Goal: Task Accomplishment & Management: Manage account settings

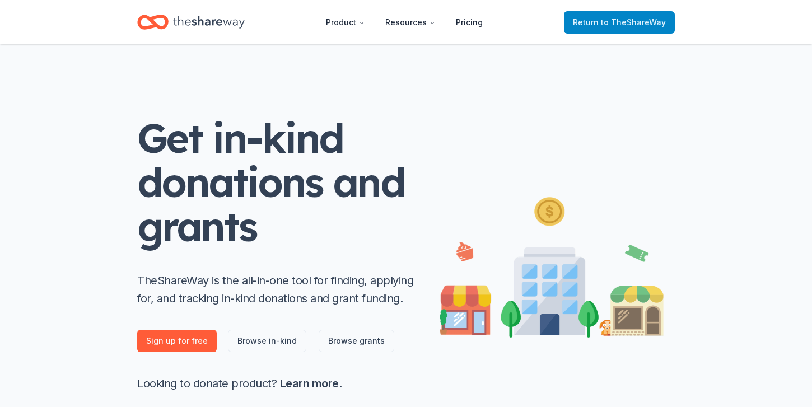
click at [604, 29] on link "Return to TheShareWay" at bounding box center [619, 22] width 111 height 22
click at [600, 21] on span "Return to TheShareWay" at bounding box center [619, 22] width 93 height 13
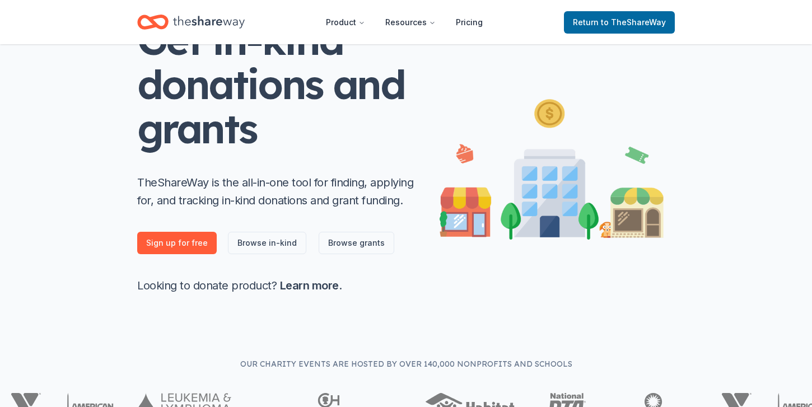
scroll to position [139, 0]
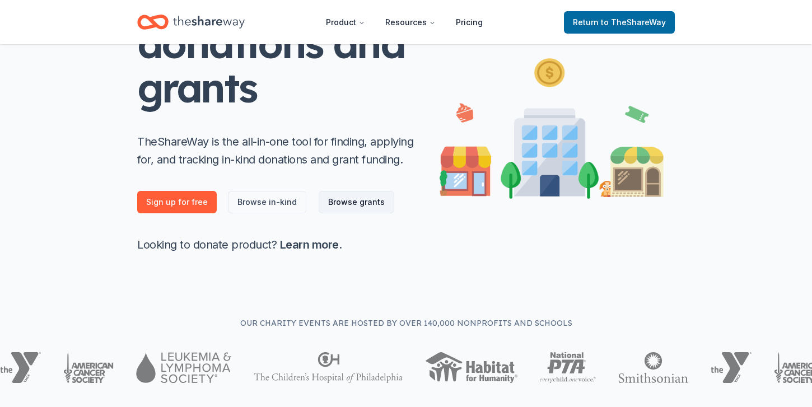
click at [357, 203] on link "Browse grants" at bounding box center [357, 202] width 76 height 22
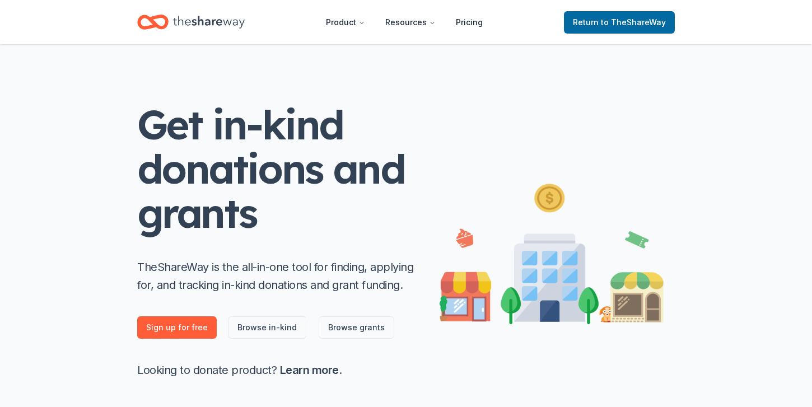
scroll to position [0, 0]
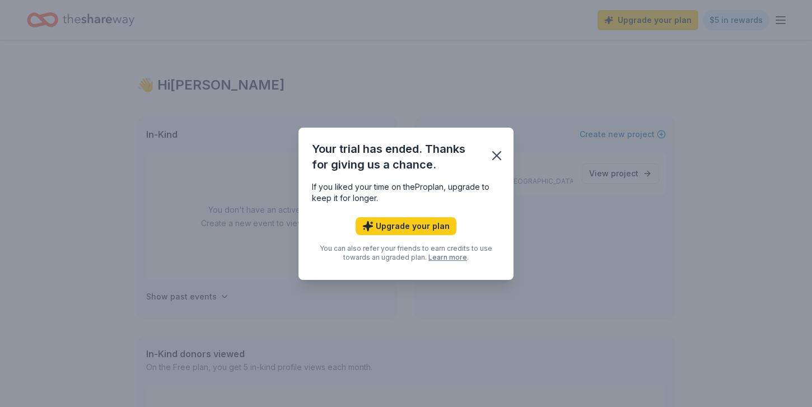
click at [362, 20] on div "Your trial has ended. Thanks for giving us a chance. If you liked your time on …" at bounding box center [406, 203] width 812 height 407
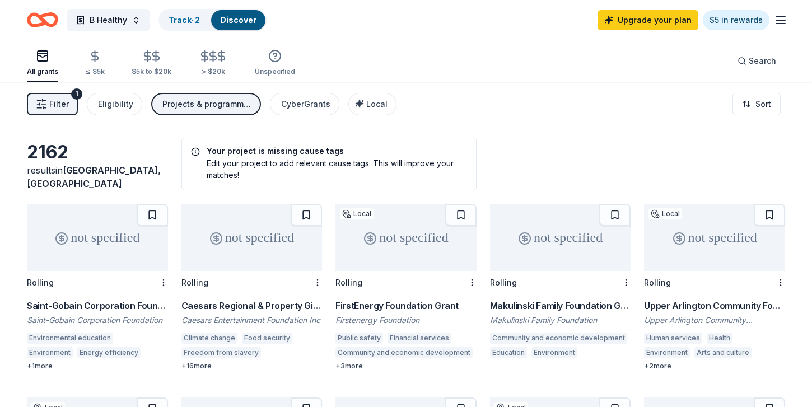
click at [787, 21] on icon "button" at bounding box center [780, 19] width 13 height 13
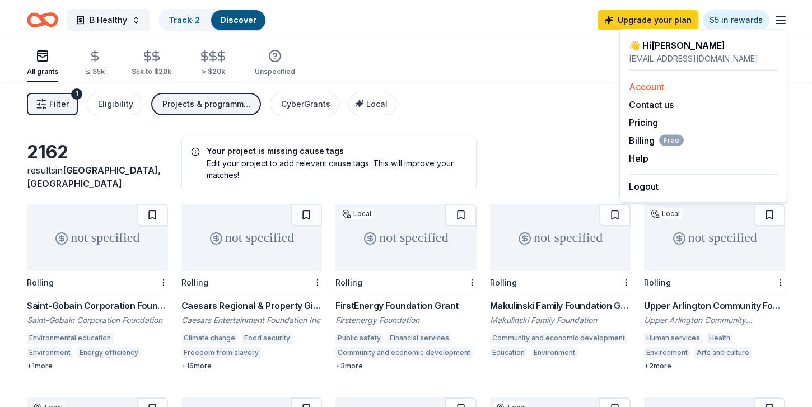
click at [655, 85] on link "Account" at bounding box center [646, 86] width 35 height 11
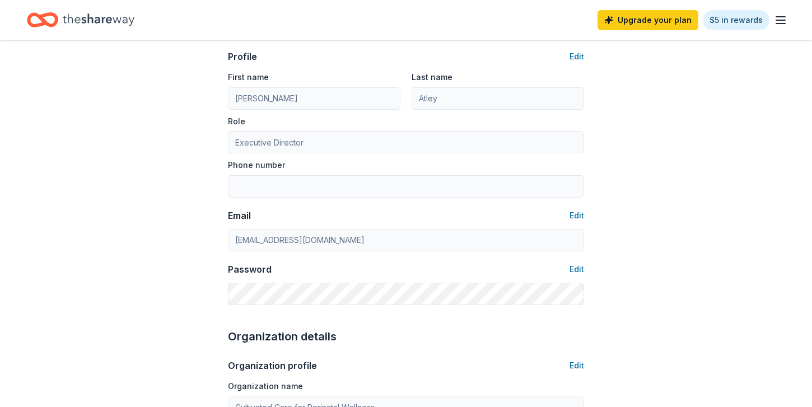
scroll to position [78, 0]
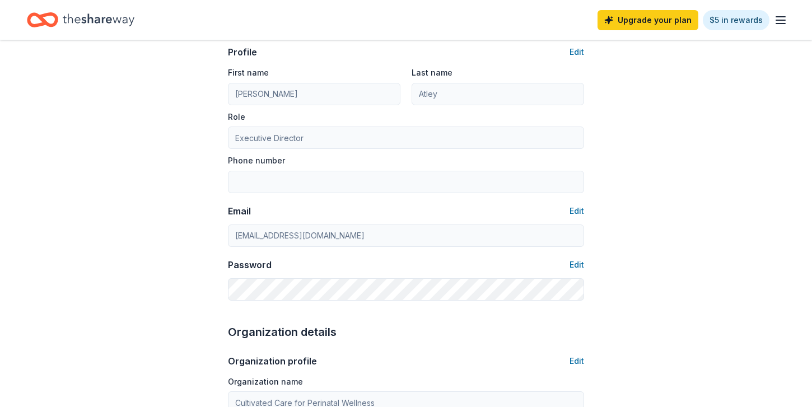
click at [779, 24] on line "button" at bounding box center [780, 24] width 9 height 0
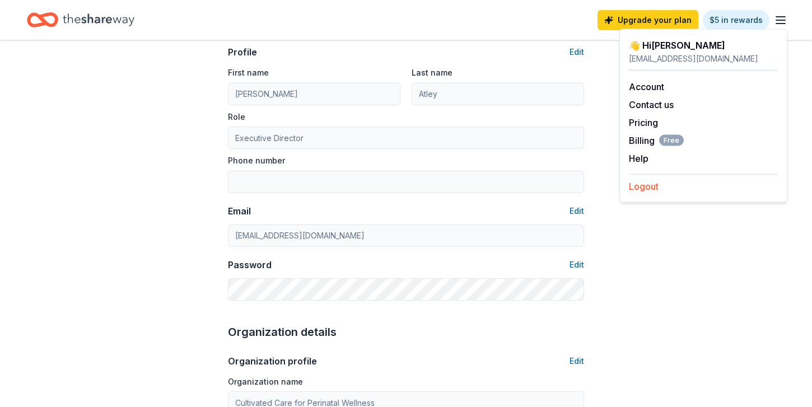
click at [648, 185] on button "Logout" at bounding box center [644, 186] width 30 height 13
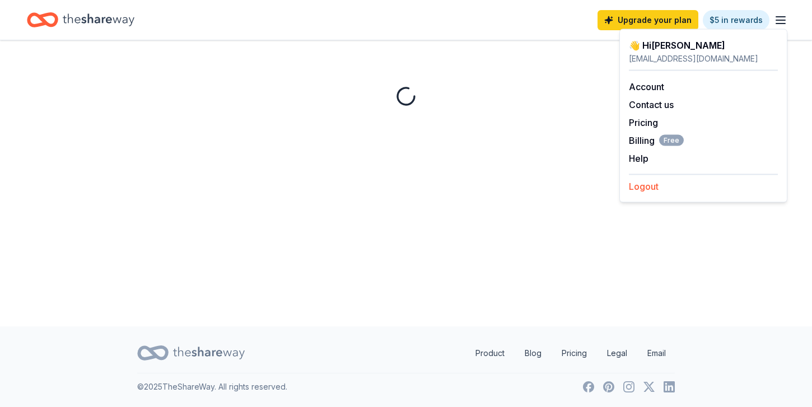
scroll to position [0, 0]
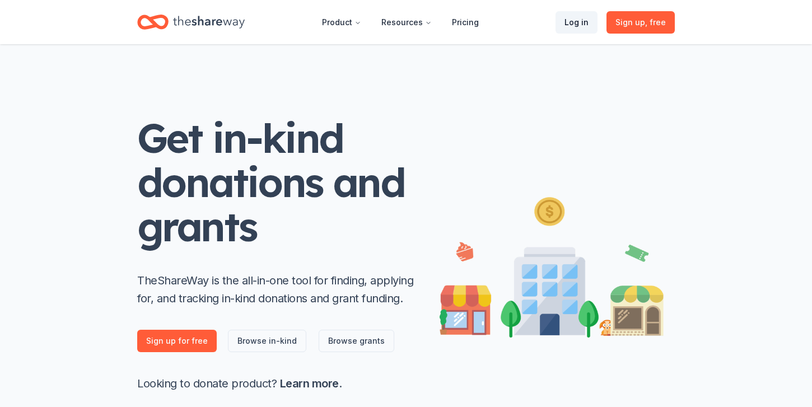
click at [581, 19] on link "Log in" at bounding box center [577, 22] width 42 height 22
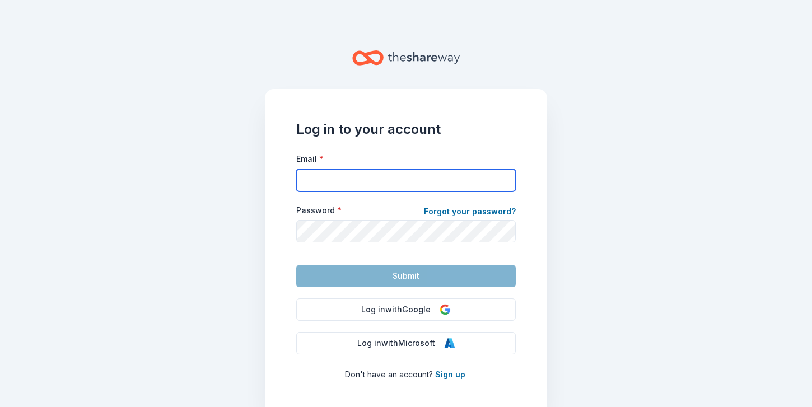
click at [424, 180] on input "Email *" at bounding box center [406, 180] width 220 height 22
type input "olivianichole@libbybusyby.com"
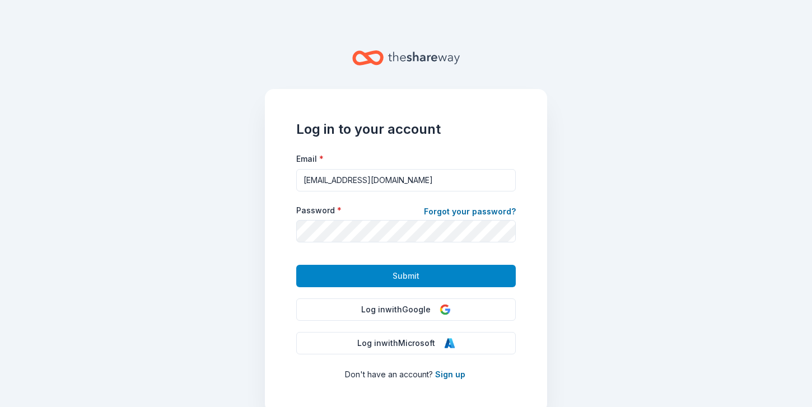
click at [453, 269] on button "Submit" at bounding box center [406, 276] width 220 height 22
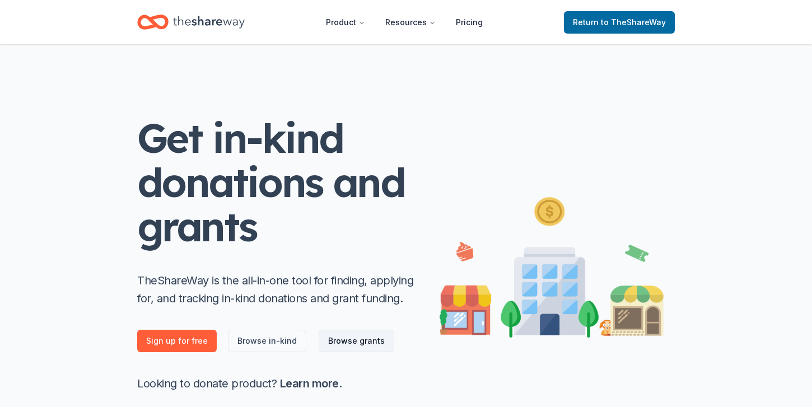
click at [328, 338] on link "Browse grants" at bounding box center [357, 341] width 76 height 22
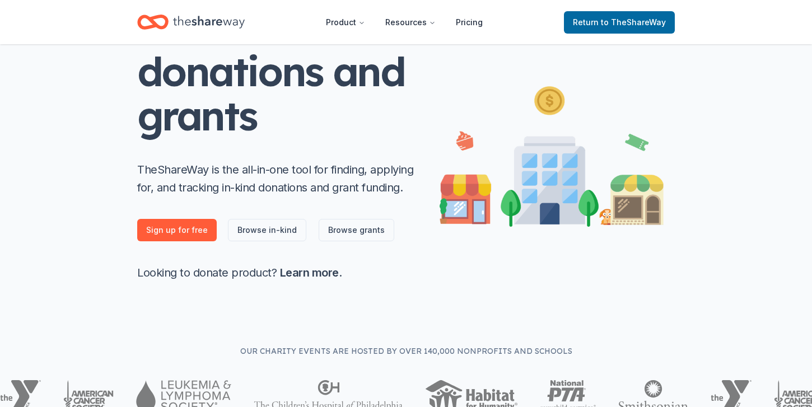
scroll to position [115, 0]
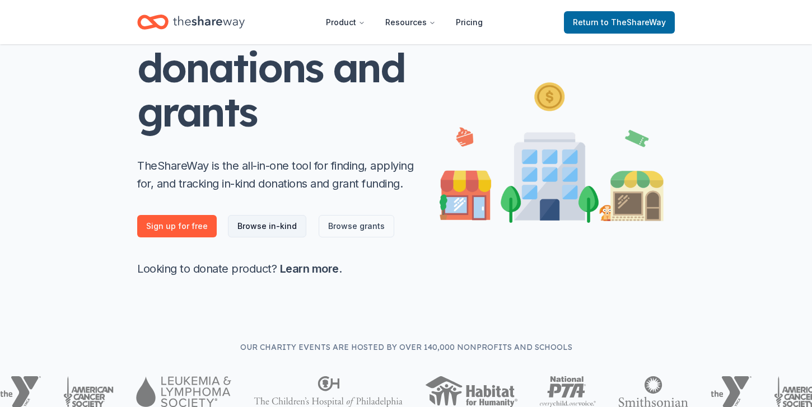
click at [285, 230] on link "Browse in-kind" at bounding box center [267, 226] width 78 height 22
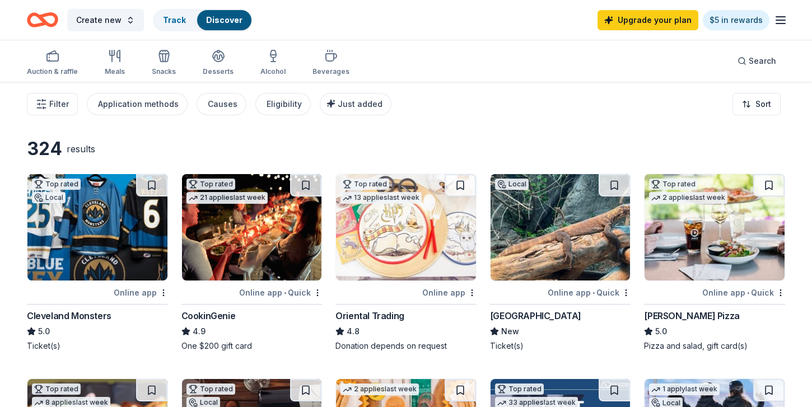
click at [781, 22] on icon "button" at bounding box center [780, 19] width 13 height 13
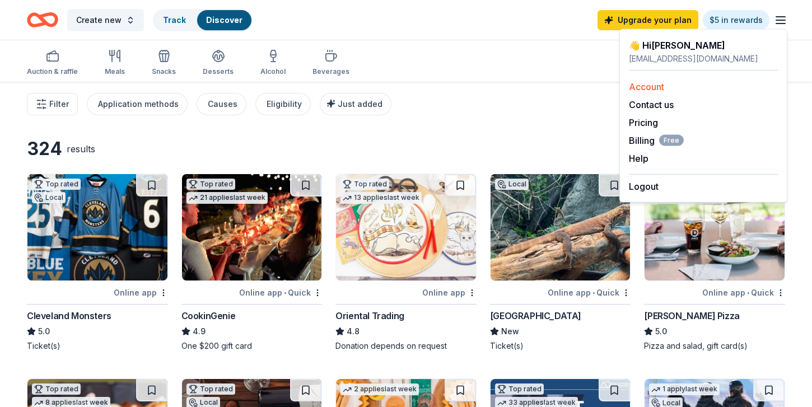
click at [656, 87] on link "Account" at bounding box center [646, 86] width 35 height 11
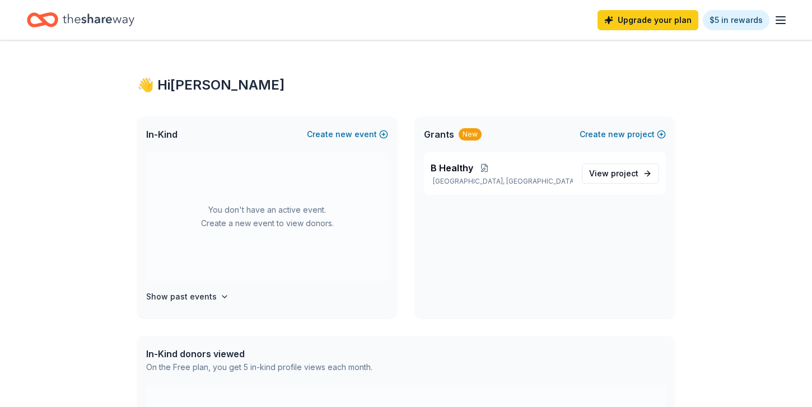
click at [781, 25] on icon "button" at bounding box center [780, 19] width 13 height 13
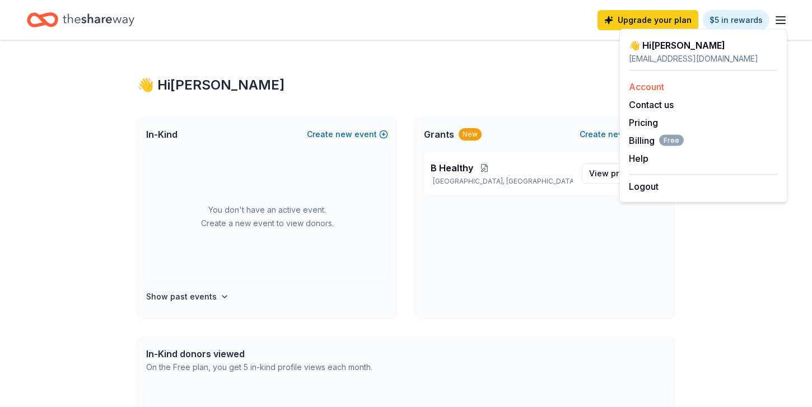
click at [647, 85] on link "Account" at bounding box center [646, 86] width 35 height 11
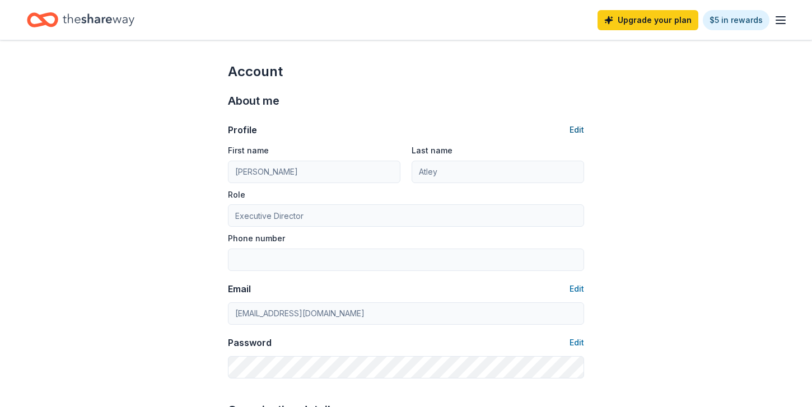
click at [577, 130] on button "Edit" at bounding box center [577, 129] width 15 height 13
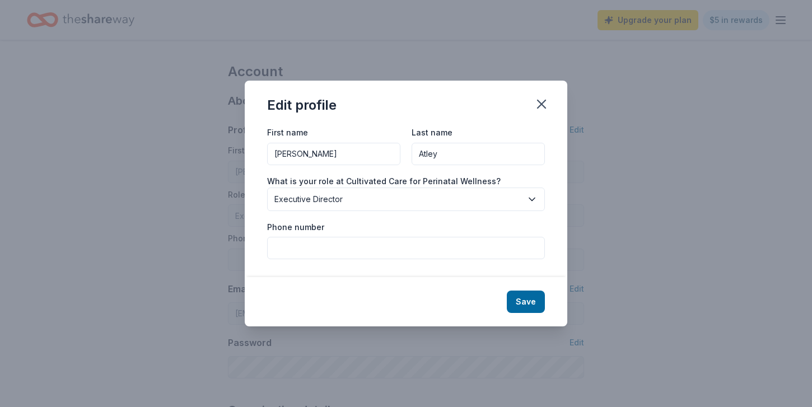
click at [374, 240] on input "Phone number" at bounding box center [406, 248] width 278 height 22
type input "6147066068"
click at [527, 299] on button "Save" at bounding box center [526, 302] width 38 height 22
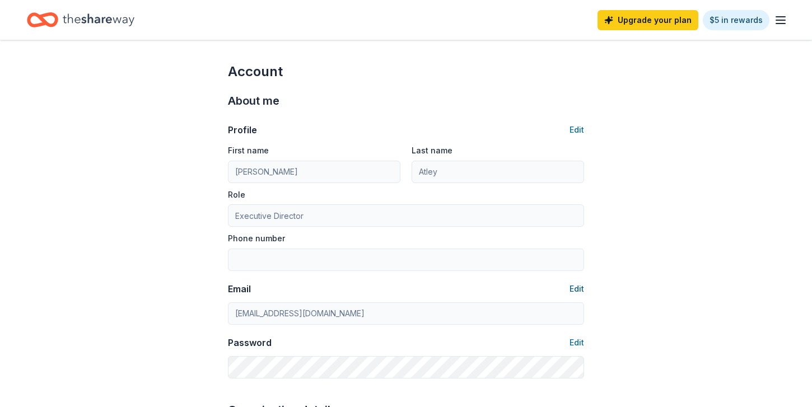
click at [579, 288] on button "Edit" at bounding box center [577, 288] width 15 height 13
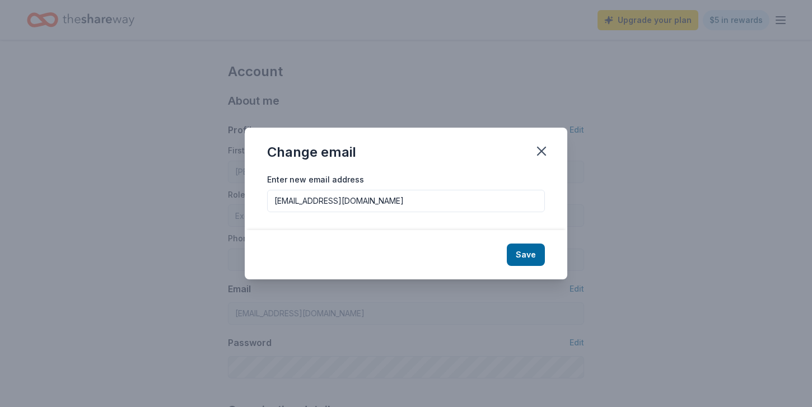
click at [293, 197] on input "olivianichole@libbybusyby.com" at bounding box center [406, 201] width 278 height 22
type input "6147066068"
click at [278, 201] on input "b@libbybusyby.comy" at bounding box center [406, 201] width 278 height 22
click at [399, 201] on input "bywell@libbybusyby.comy" at bounding box center [406, 201] width 278 height 22
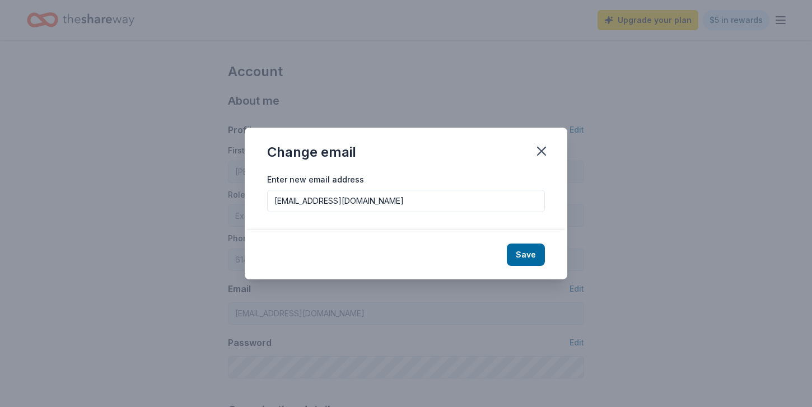
type input "[EMAIL_ADDRESS][DOMAIN_NAME]"
click at [522, 251] on button "Save" at bounding box center [526, 255] width 38 height 22
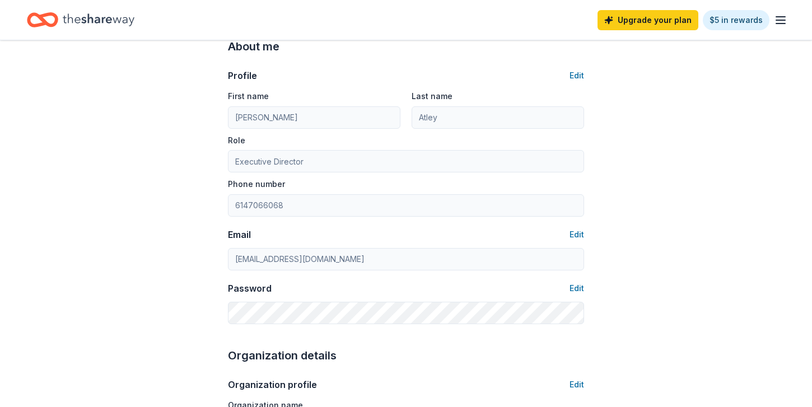
scroll to position [87, 0]
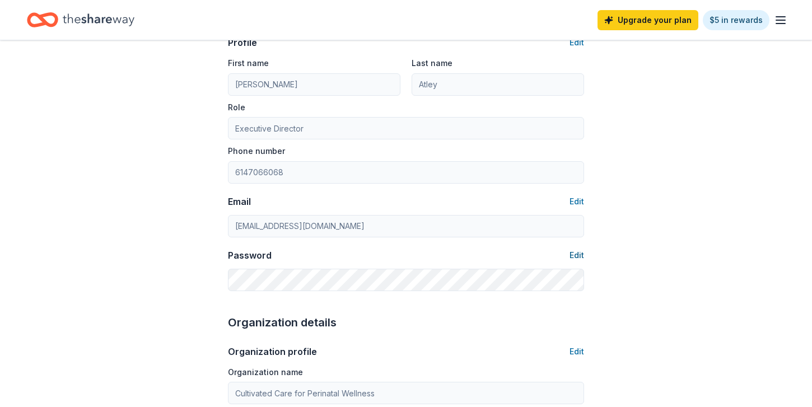
click at [577, 255] on button "Edit" at bounding box center [577, 255] width 15 height 13
type input "[EMAIL_ADDRESS][DOMAIN_NAME]"
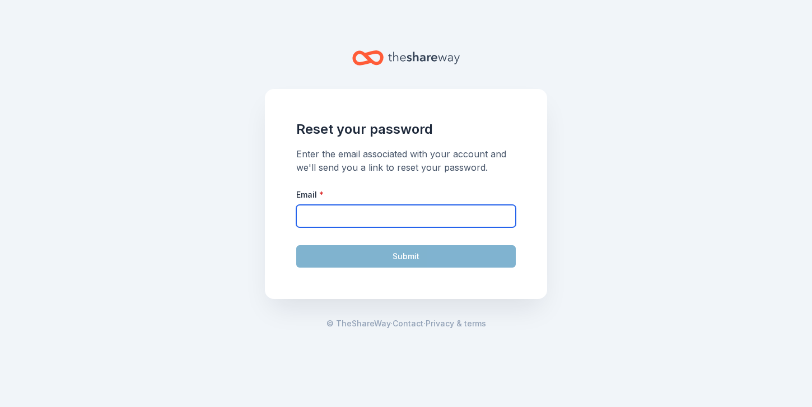
click at [481, 224] on input "Email *" at bounding box center [406, 216] width 220 height 22
type input "olivianichole@libbybusyby.com"
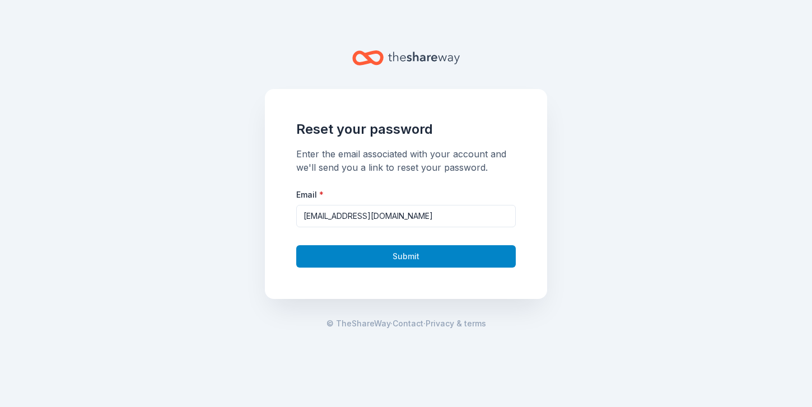
click at [452, 254] on button "Submit" at bounding box center [406, 256] width 220 height 22
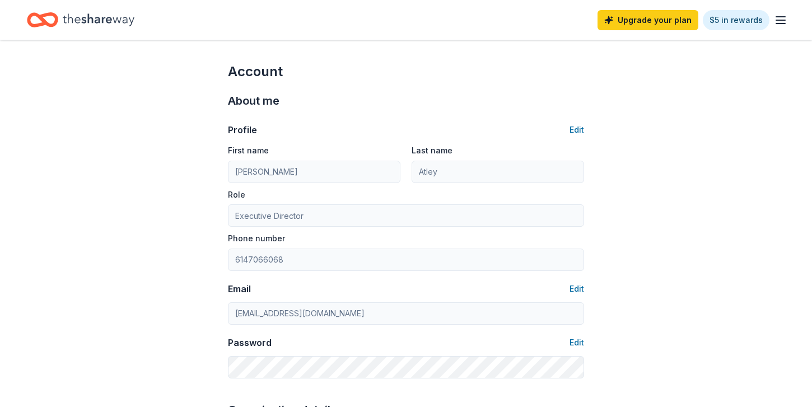
scroll to position [87, 0]
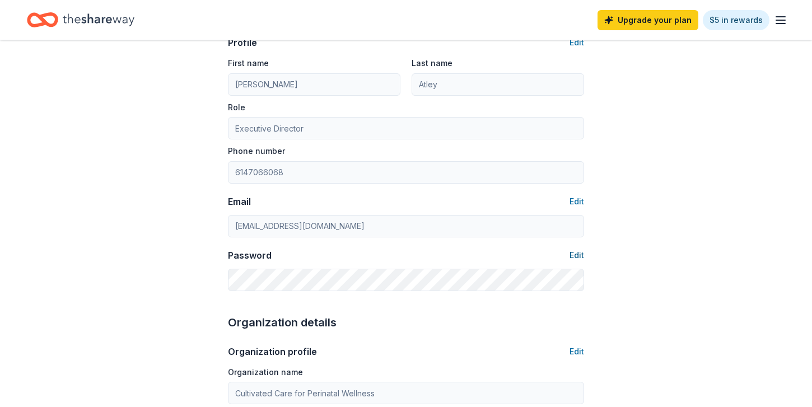
click at [583, 255] on button "Edit" at bounding box center [577, 255] width 15 height 13
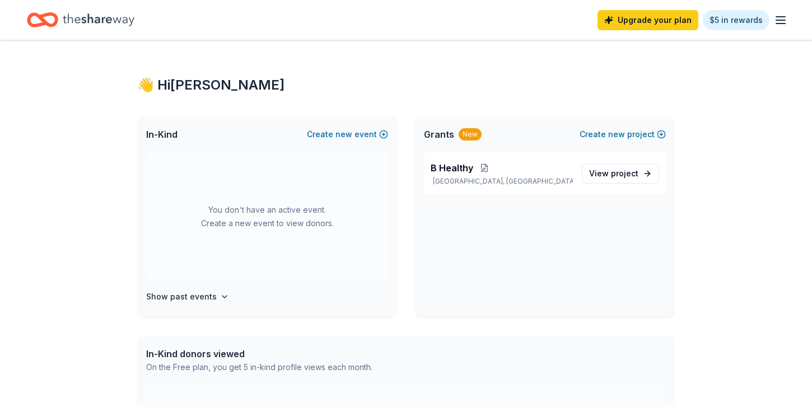
click at [777, 15] on icon "button" at bounding box center [780, 19] width 13 height 13
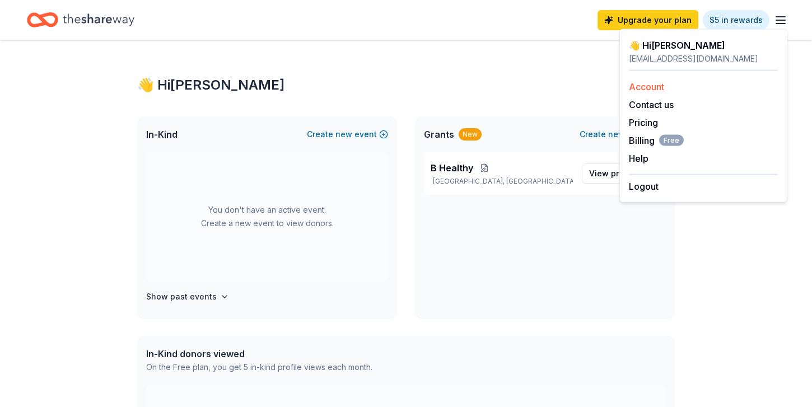
click at [634, 88] on link "Account" at bounding box center [646, 86] width 35 height 11
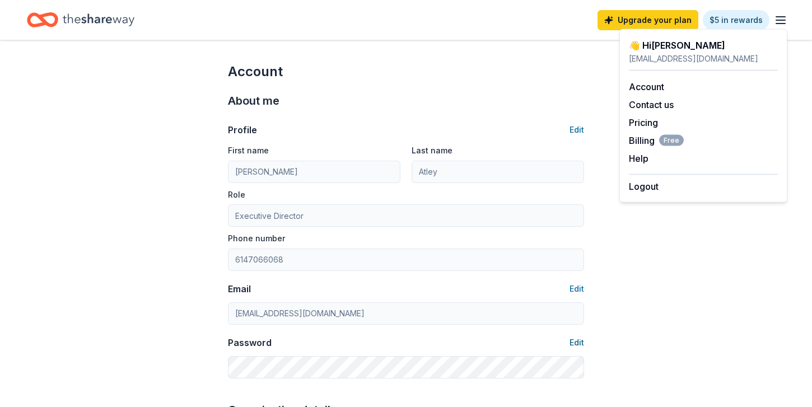
click at [575, 339] on button "Edit" at bounding box center [577, 342] width 15 height 13
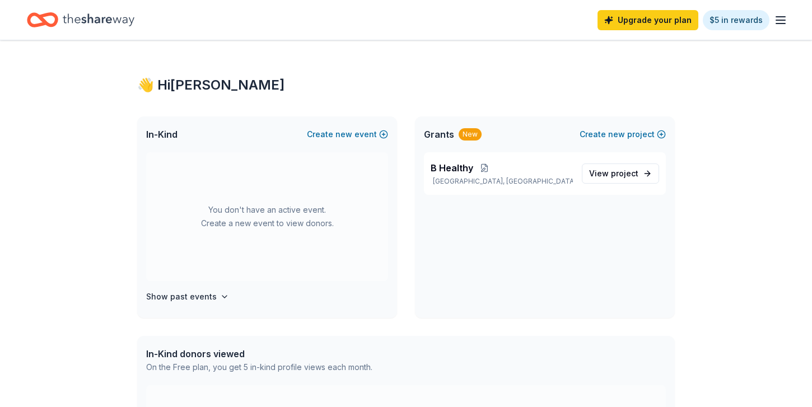
click at [774, 24] on icon "button" at bounding box center [780, 19] width 13 height 13
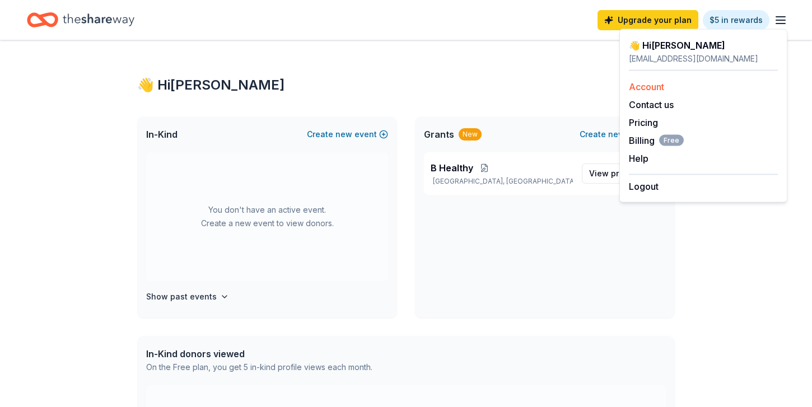
click at [638, 86] on link "Account" at bounding box center [646, 86] width 35 height 11
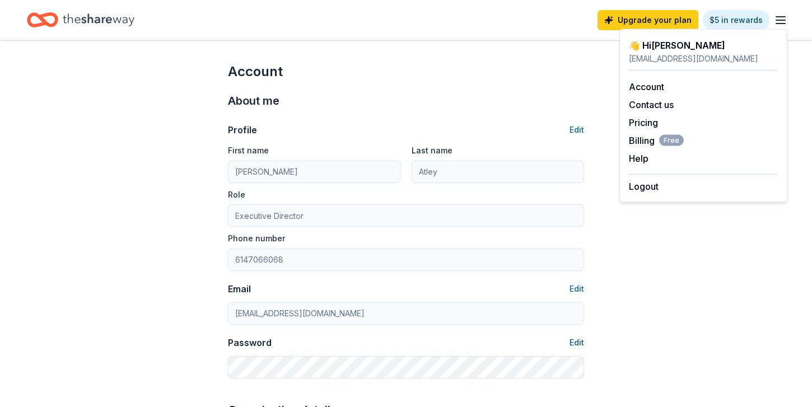
click at [571, 339] on button "Edit" at bounding box center [577, 342] width 15 height 13
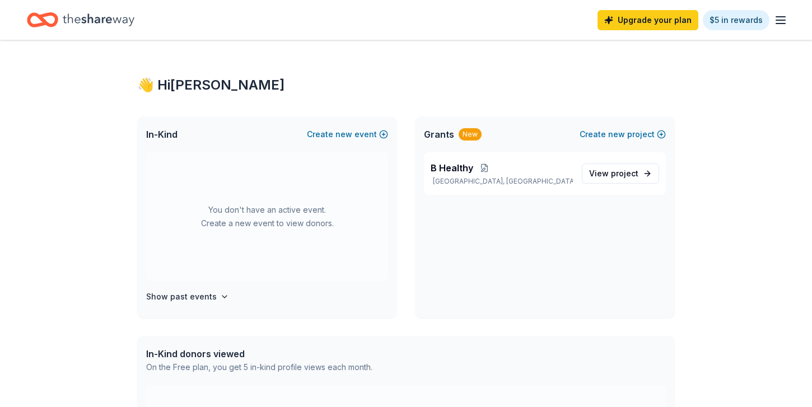
click at [779, 24] on line "button" at bounding box center [780, 24] width 9 height 0
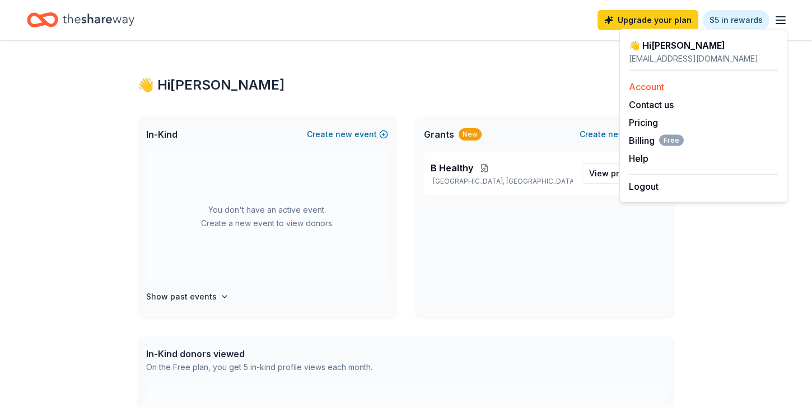
click at [650, 85] on link "Account" at bounding box center [646, 86] width 35 height 11
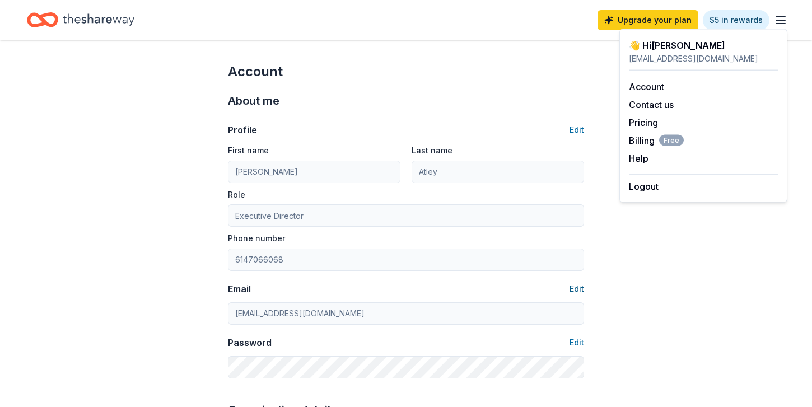
click at [575, 287] on button "Edit" at bounding box center [577, 288] width 15 height 13
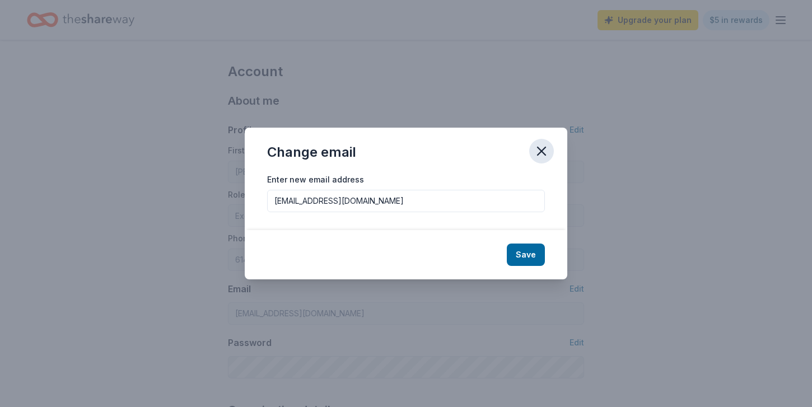
click at [542, 158] on icon "button" at bounding box center [542, 151] width 16 height 16
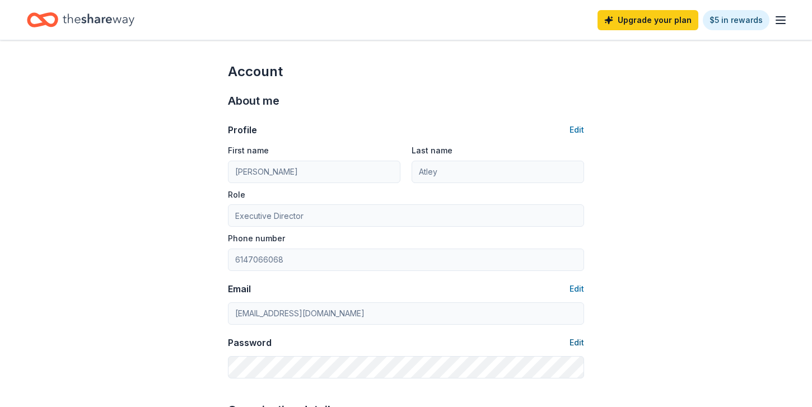
click at [574, 344] on button "Edit" at bounding box center [577, 342] width 15 height 13
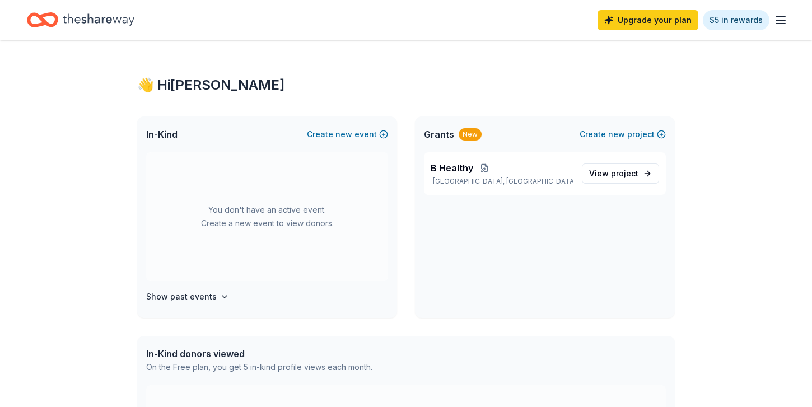
click at [785, 17] on line "button" at bounding box center [780, 17] width 9 height 0
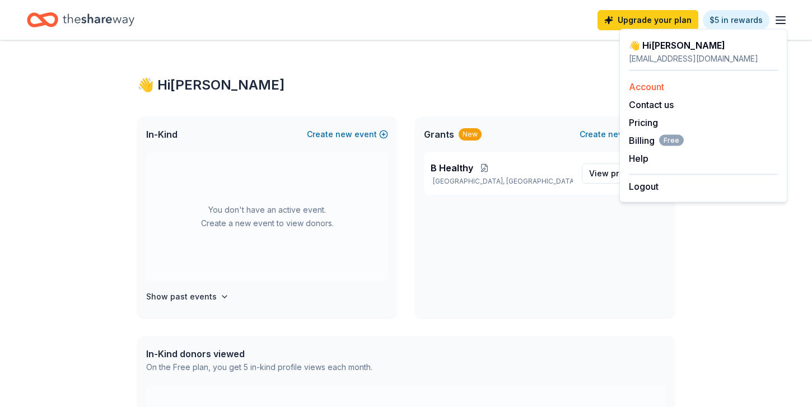
click at [653, 81] on link "Account" at bounding box center [646, 86] width 35 height 11
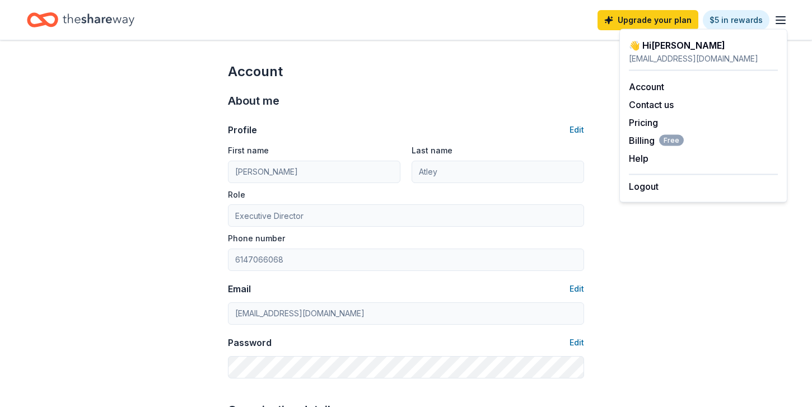
click at [646, 202] on div "👋 Hi Olivia N bywell@libbybusyby.com Account Contact us Pricing Billing Free He…" at bounding box center [703, 116] width 168 height 174
click at [644, 187] on button "Logout" at bounding box center [644, 186] width 30 height 13
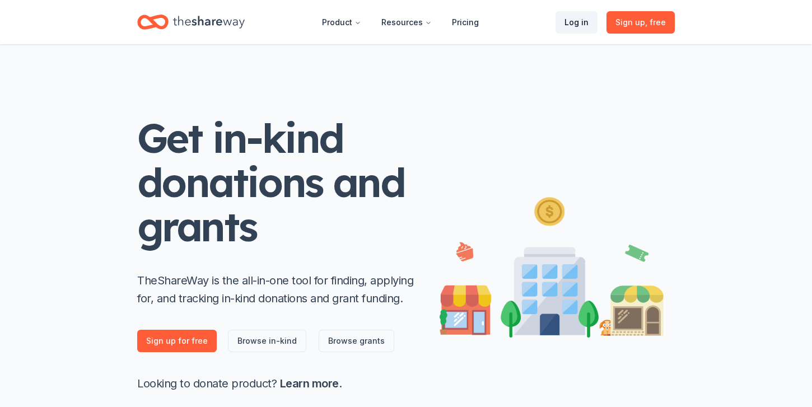
click at [587, 23] on link "Log in" at bounding box center [577, 22] width 42 height 22
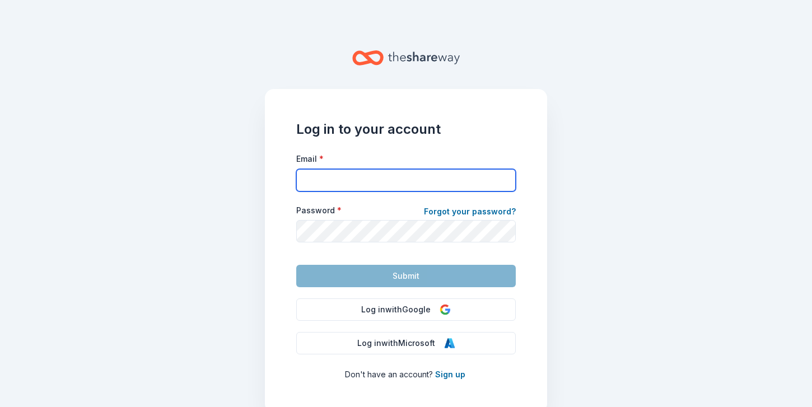
click at [489, 173] on input "Email *" at bounding box center [406, 180] width 220 height 22
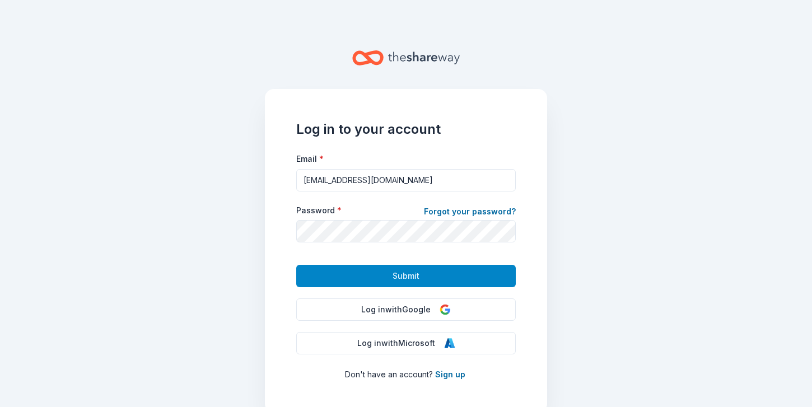
click at [473, 272] on button "Submit" at bounding box center [406, 276] width 220 height 22
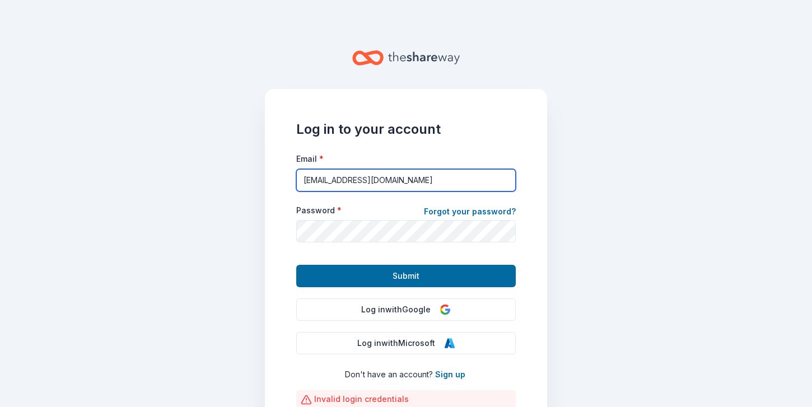
click at [423, 183] on input "olivianichole@libbybusyby.com" at bounding box center [406, 180] width 220 height 22
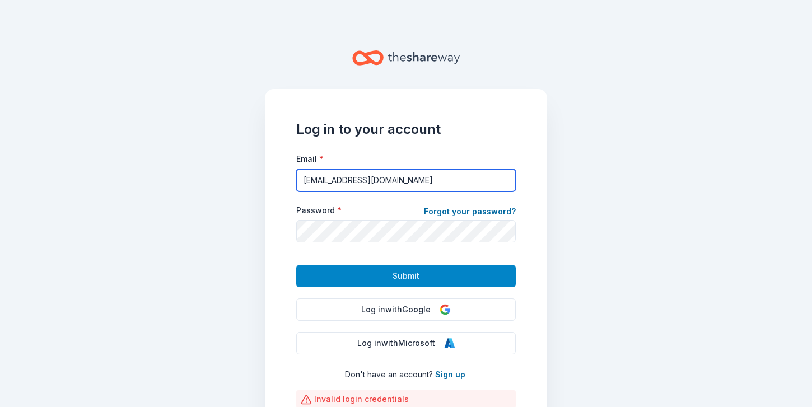
type input "[EMAIL_ADDRESS][DOMAIN_NAME]"
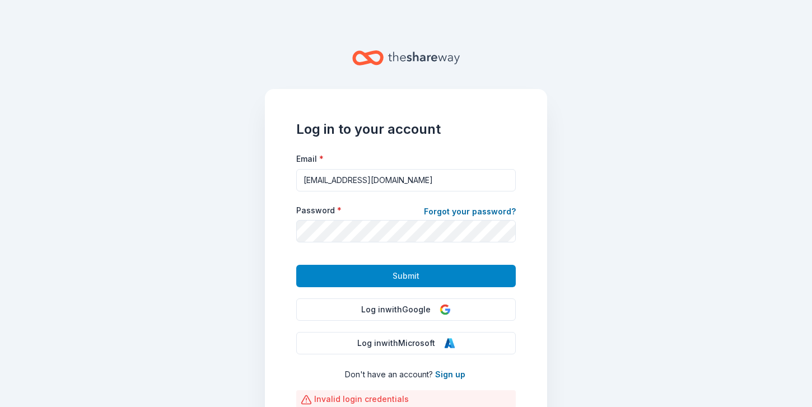
click at [430, 271] on button "Submit" at bounding box center [406, 276] width 220 height 22
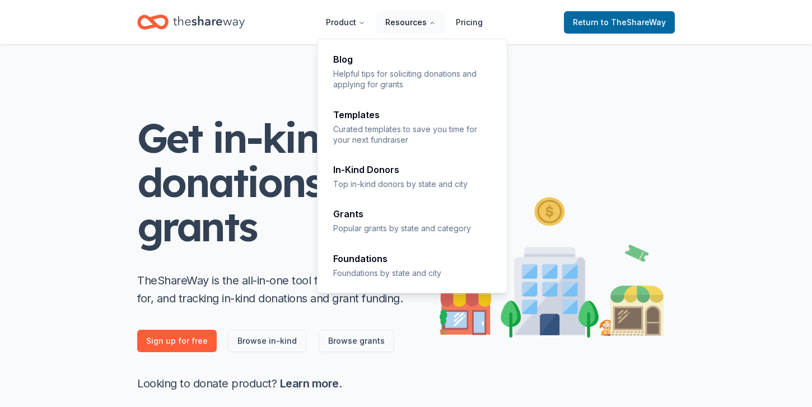
click at [416, 17] on button "Resources" at bounding box center [410, 22] width 68 height 22
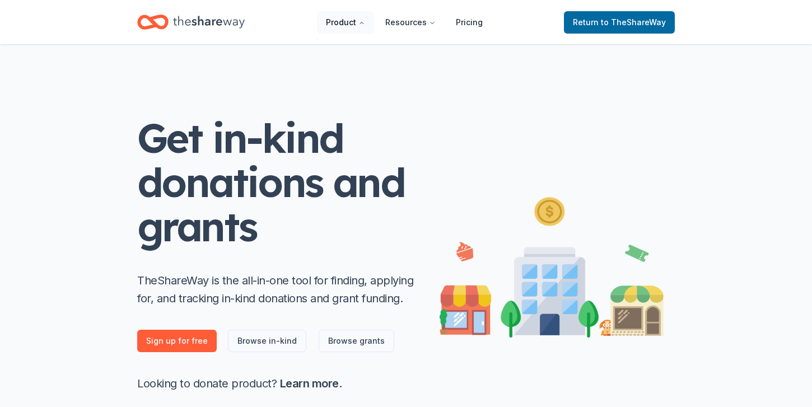
click at [352, 11] on button "Product" at bounding box center [345, 22] width 57 height 22
click at [352, 13] on button "Product" at bounding box center [345, 22] width 57 height 22
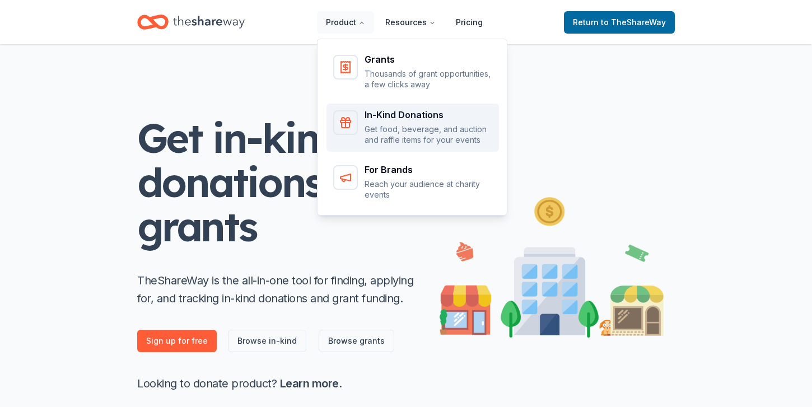
click at [349, 119] on icon "Main" at bounding box center [346, 118] width 8 height 3
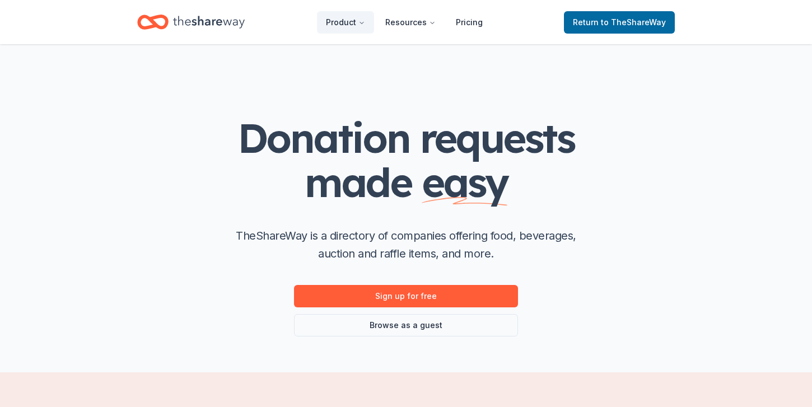
click at [227, 24] on icon "Home" at bounding box center [209, 22] width 72 height 23
click at [636, 16] on span "Return to TheShareWay" at bounding box center [619, 22] width 93 height 13
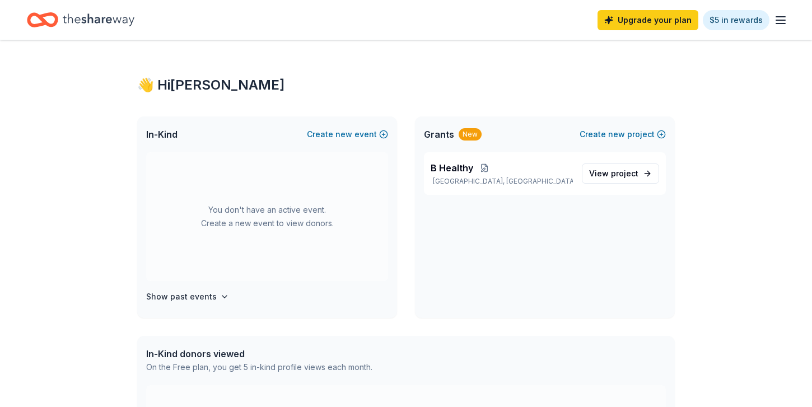
click at [781, 21] on icon "button" at bounding box center [780, 19] width 13 height 13
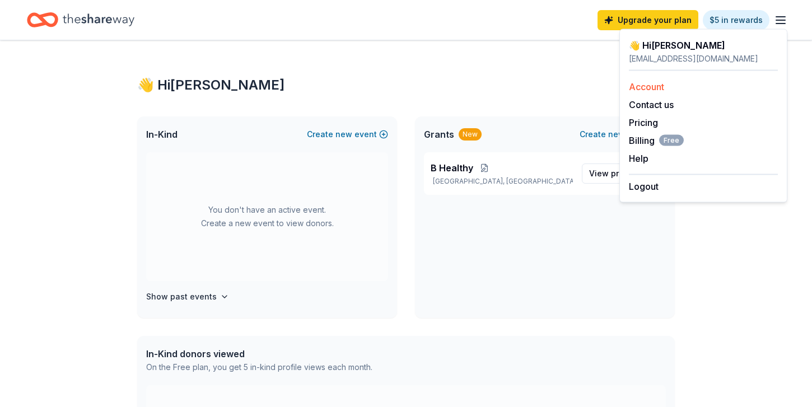
click at [653, 83] on link "Account" at bounding box center [646, 86] width 35 height 11
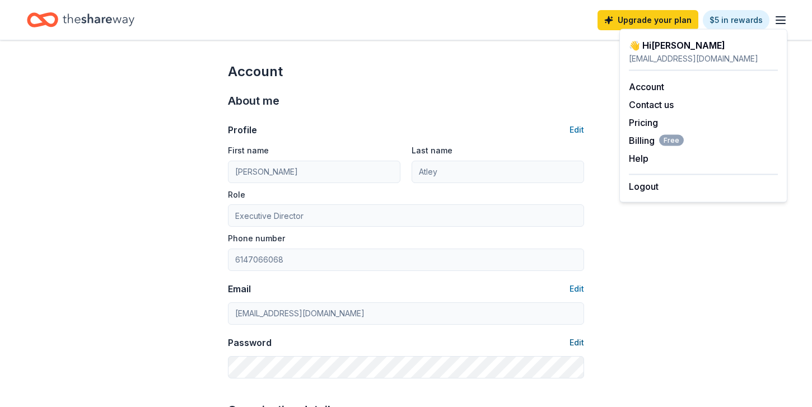
click at [579, 342] on button "Edit" at bounding box center [577, 342] width 15 height 13
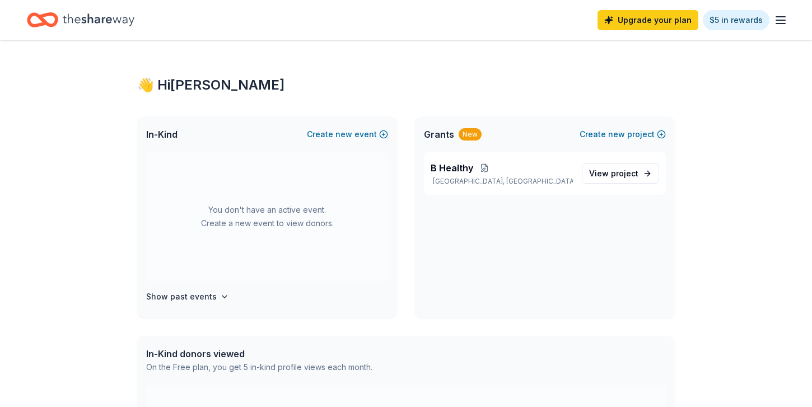
click at [781, 17] on line "button" at bounding box center [780, 17] width 9 height 0
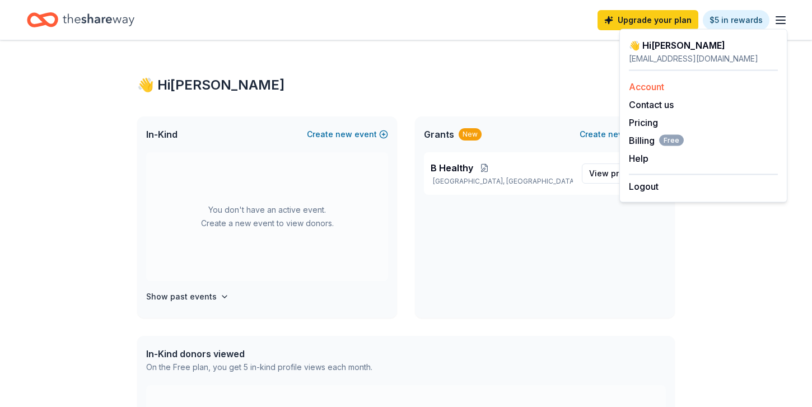
click at [642, 83] on link "Account" at bounding box center [646, 86] width 35 height 11
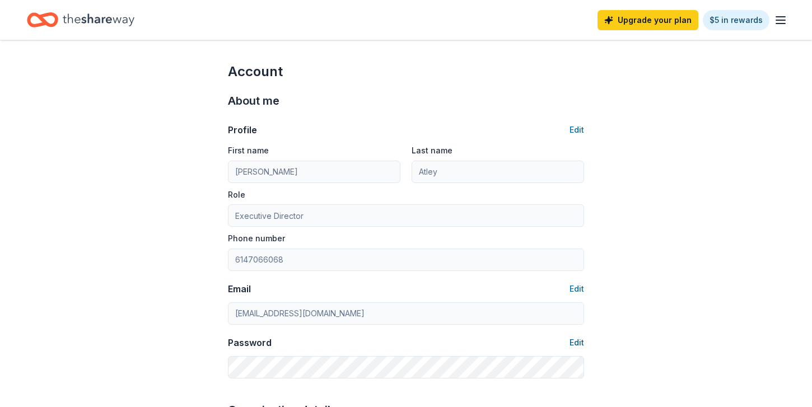
click at [574, 342] on button "Edit" at bounding box center [577, 342] width 15 height 13
